Goal: Obtain resource: Obtain resource

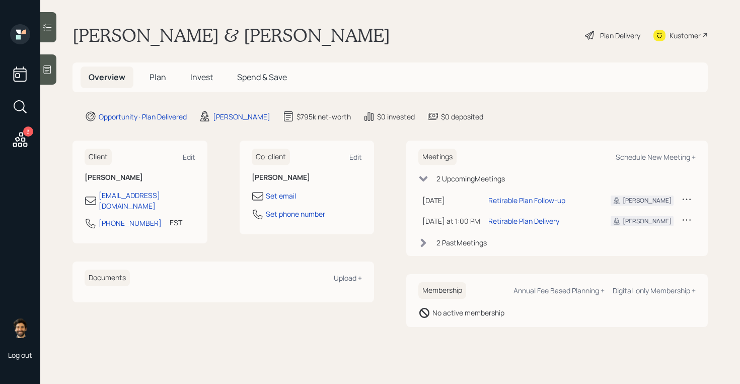
click at [159, 80] on span "Plan" at bounding box center [158, 77] width 17 height 11
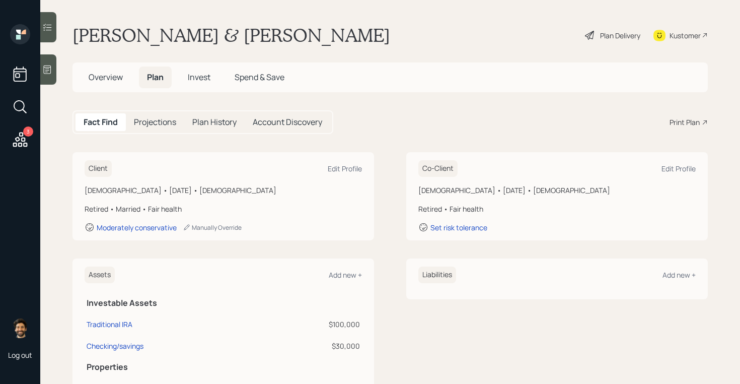
click at [684, 128] on div "Fact Find Projections Plan History Account Discovery Print Plan" at bounding box center [391, 122] width 636 height 24
click at [680, 122] on div "Print Plan" at bounding box center [685, 122] width 30 height 11
